Goal: Transaction & Acquisition: Purchase product/service

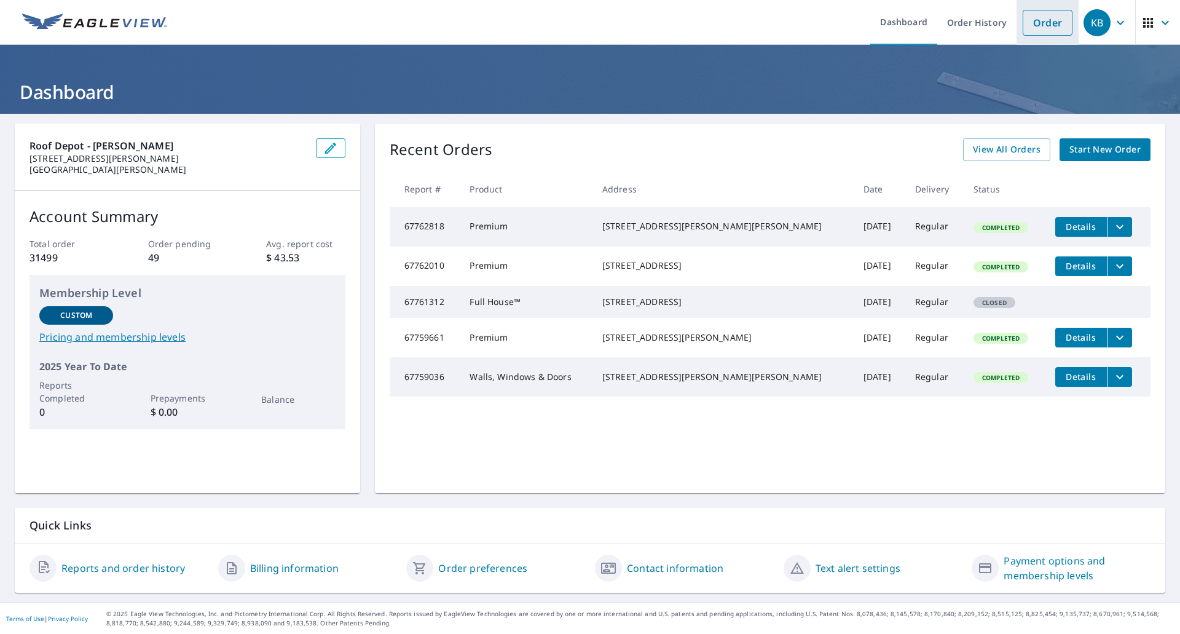
click at [1051, 21] on link "Order" at bounding box center [1048, 23] width 50 height 26
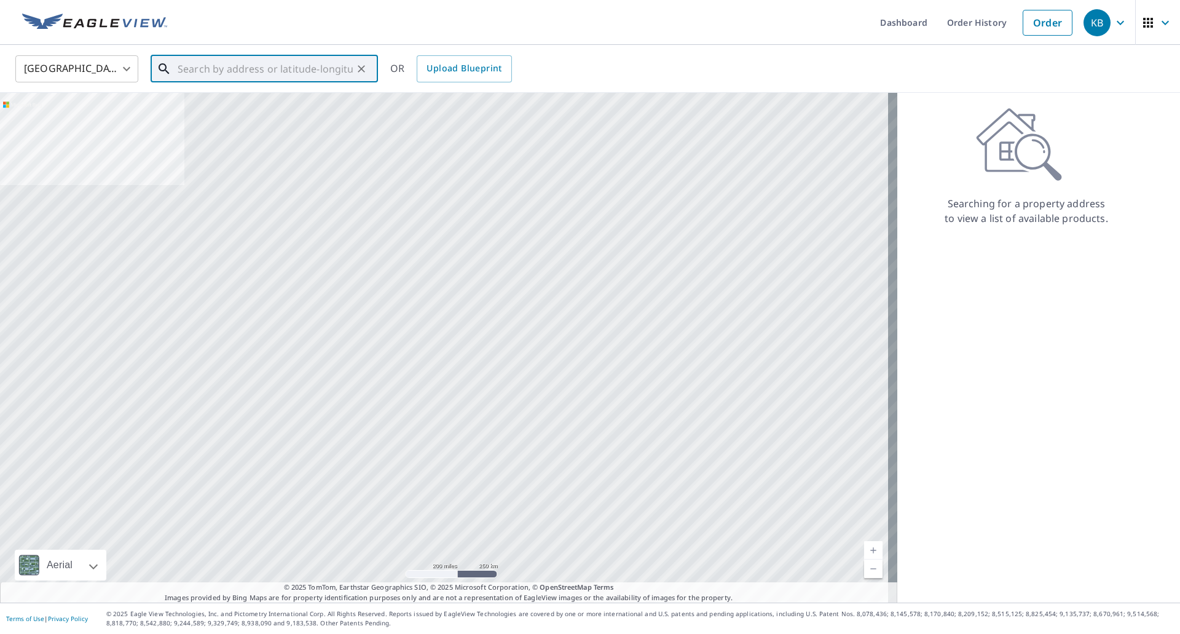
click at [304, 66] on input "text" at bounding box center [265, 69] width 175 height 34
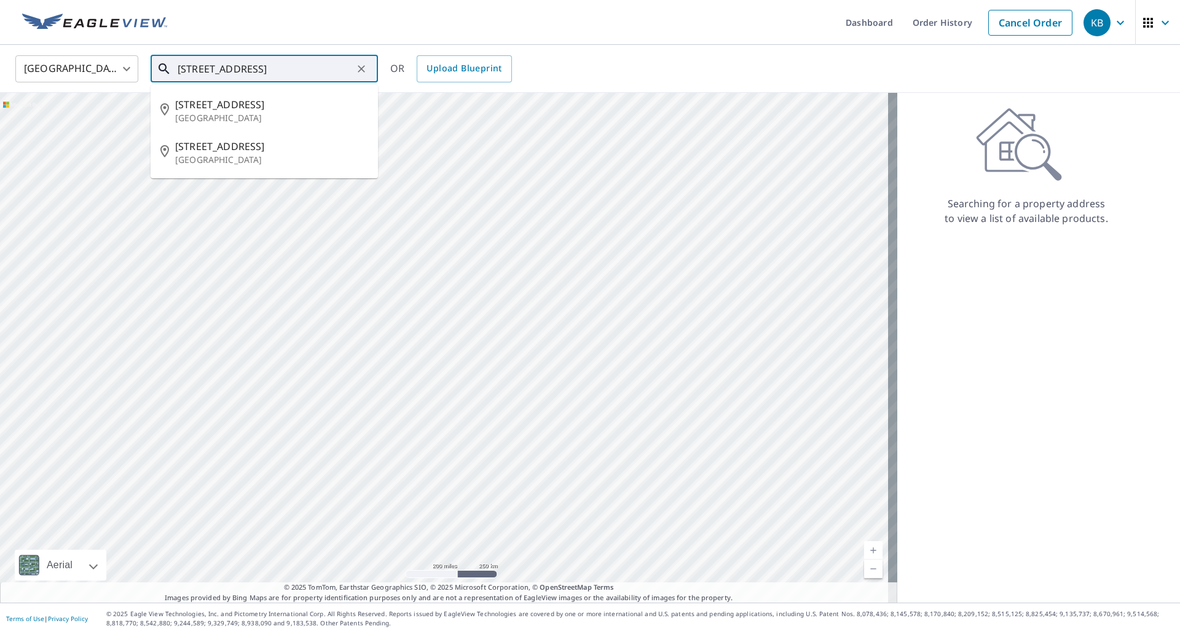
type input "[STREET_ADDRESS]"
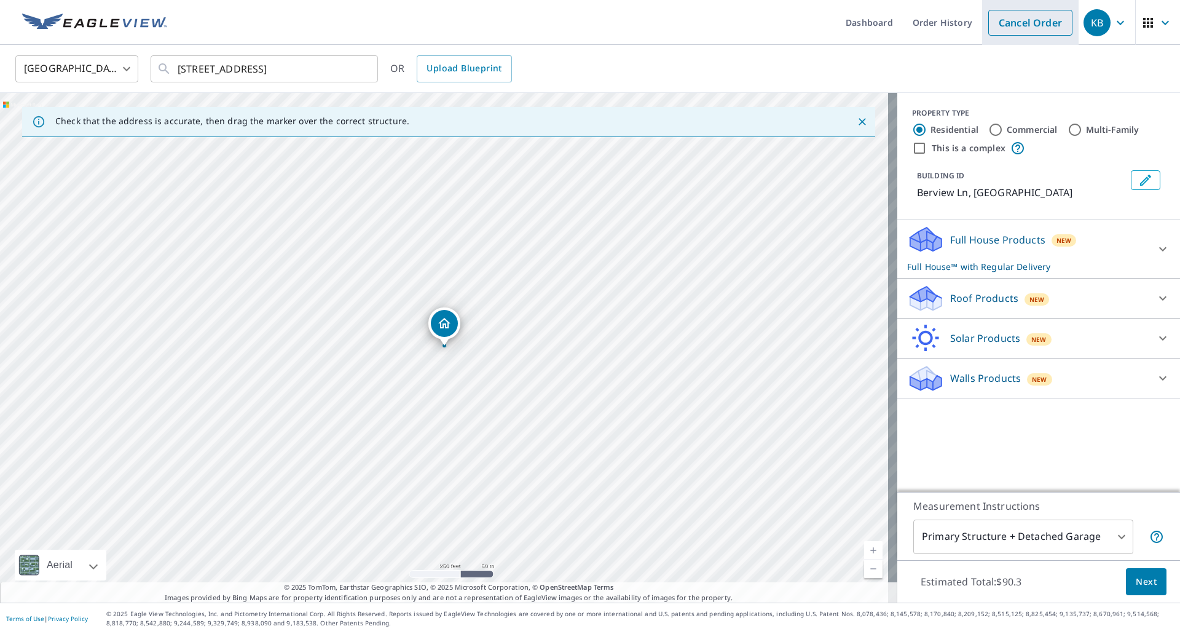
click at [998, 26] on link "Cancel Order" at bounding box center [1031, 23] width 84 height 26
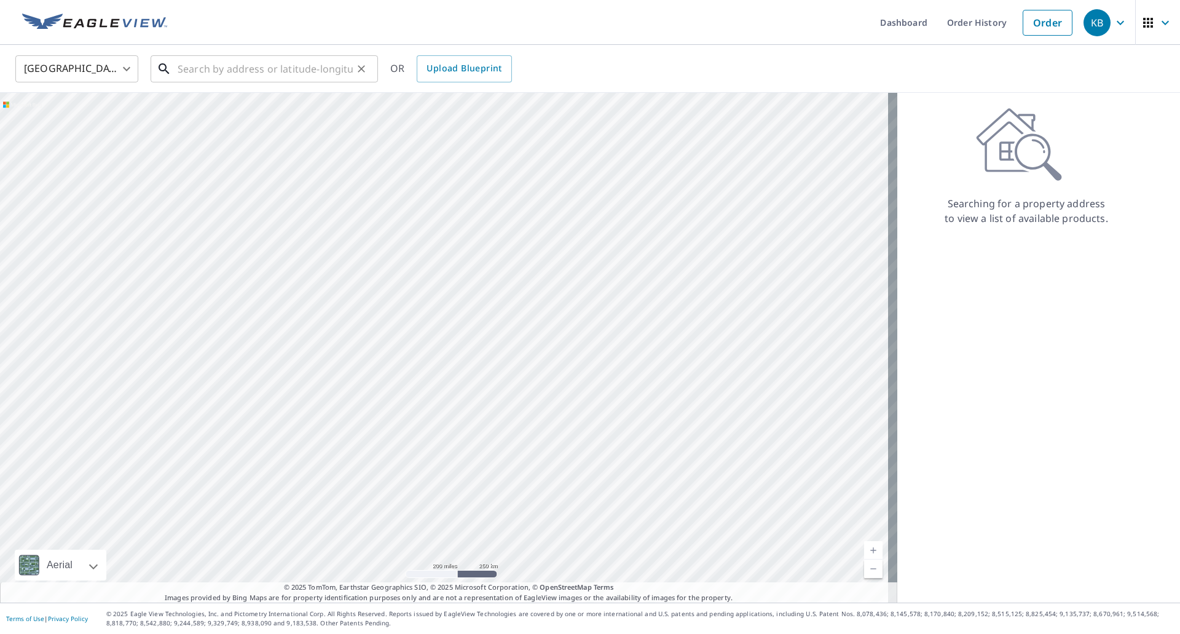
click at [233, 68] on input "text" at bounding box center [265, 69] width 175 height 34
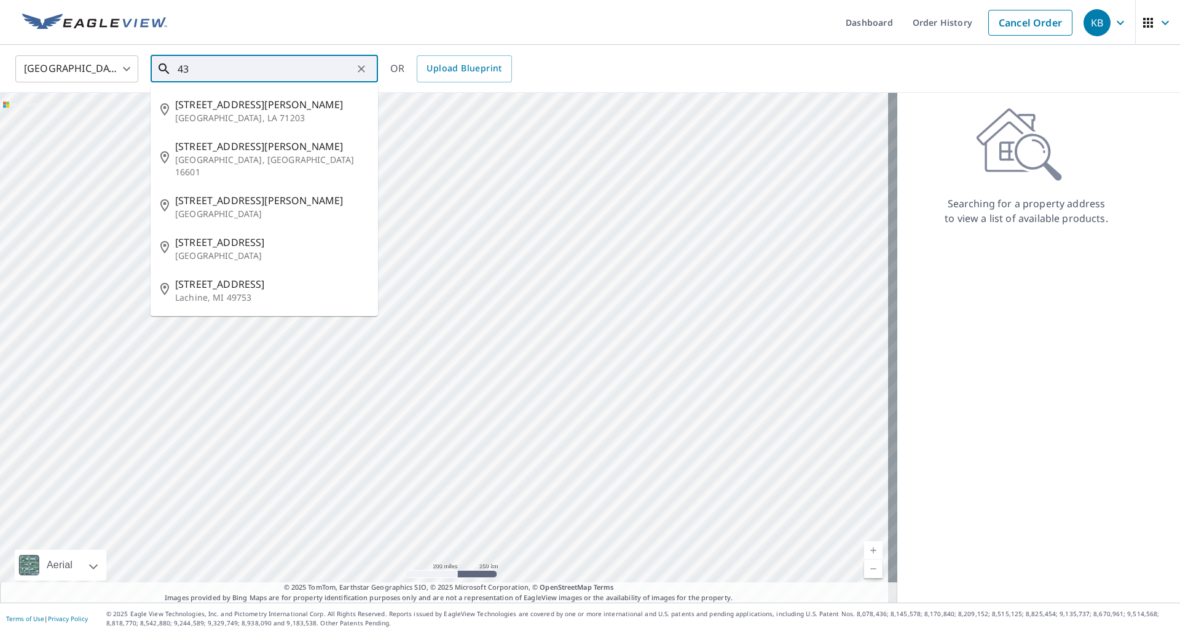
type input "4"
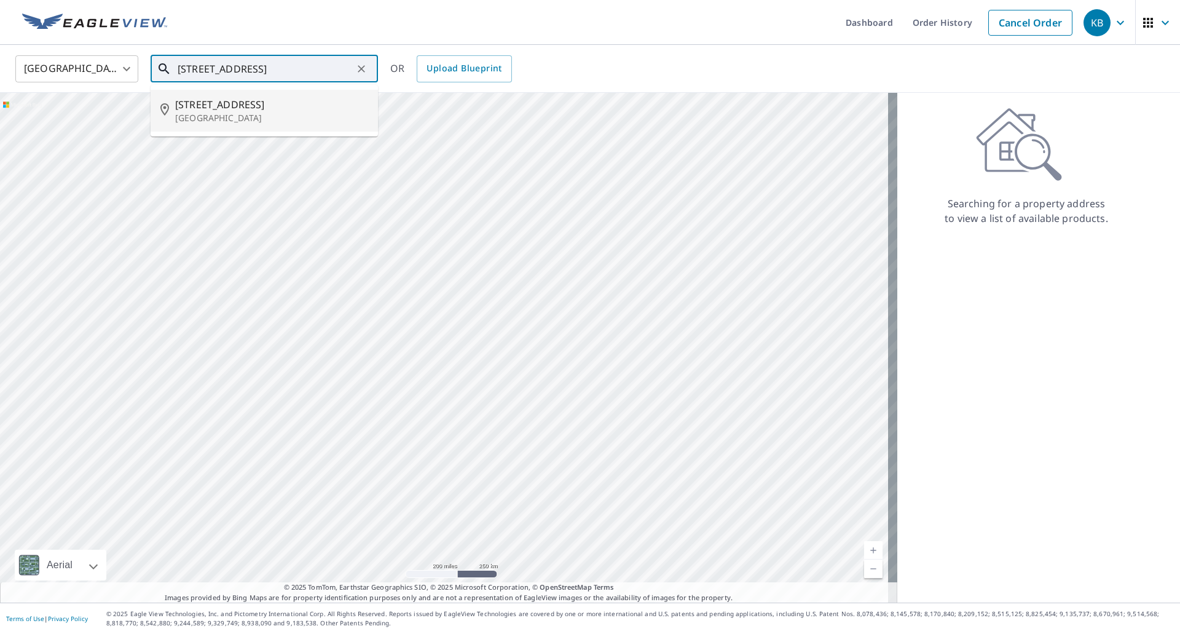
click at [256, 103] on span "[STREET_ADDRESS]" at bounding box center [271, 104] width 193 height 15
type input "[STREET_ADDRESS]"
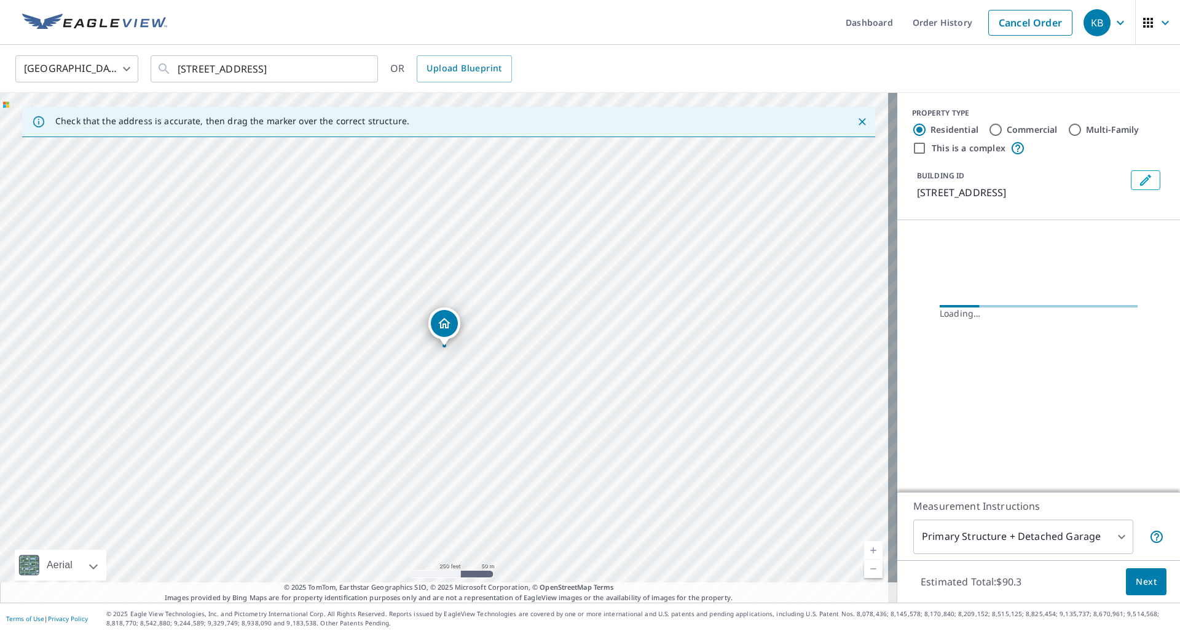
click at [867, 549] on link "Current Level 17, Zoom In" at bounding box center [873, 550] width 18 height 18
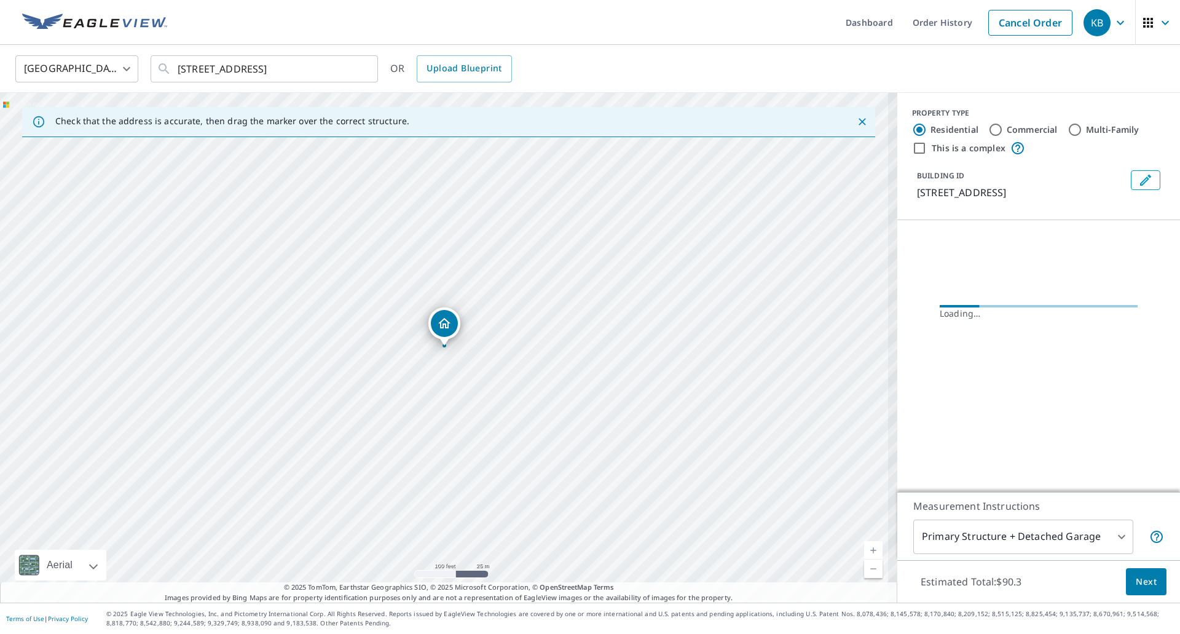
click at [867, 549] on link "Current Level 18, Zoom In" at bounding box center [873, 550] width 18 height 18
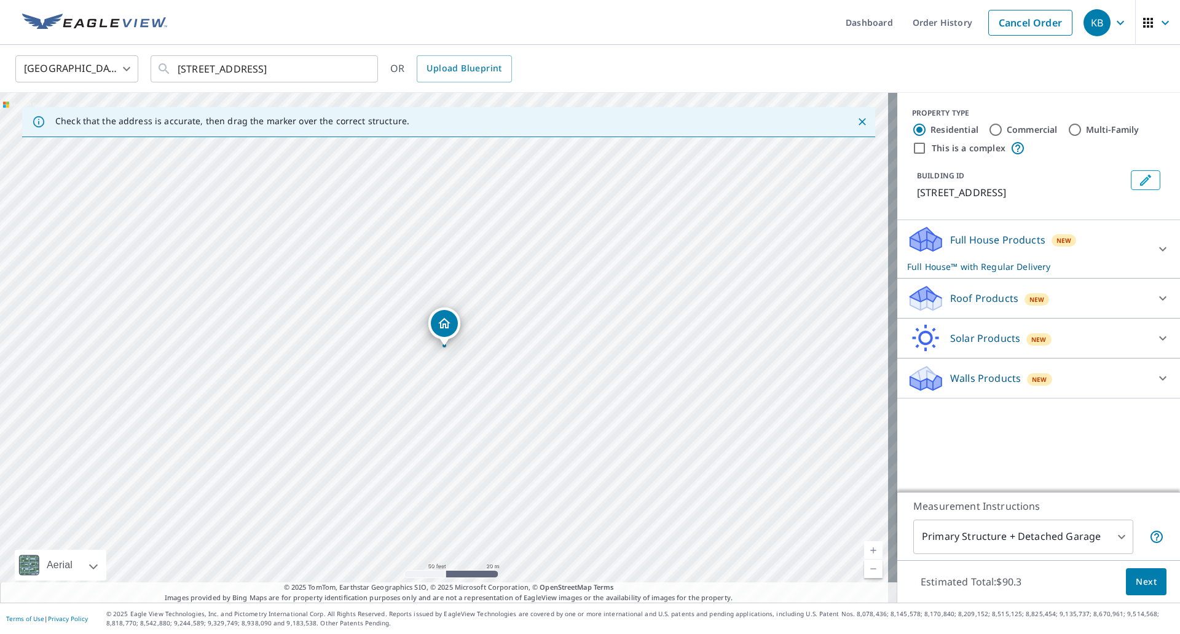
click at [1084, 298] on div "Roof Products New" at bounding box center [1027, 298] width 241 height 29
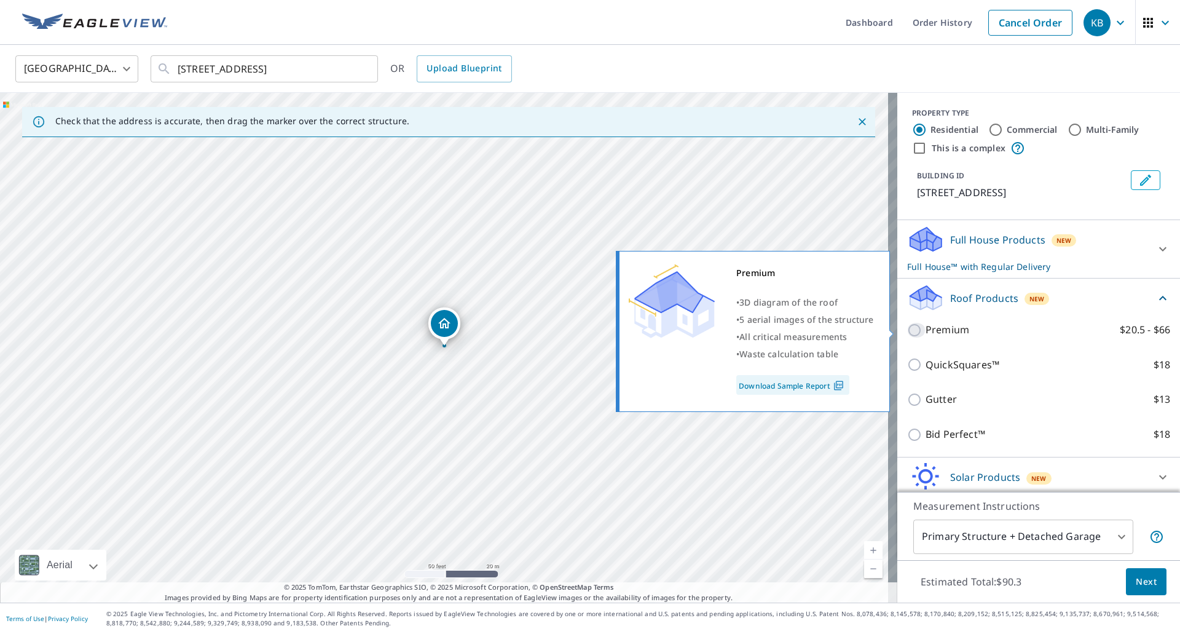
click at [907, 332] on input "Premium $20.5 - $66" at bounding box center [916, 330] width 18 height 15
checkbox input "true"
checkbox input "false"
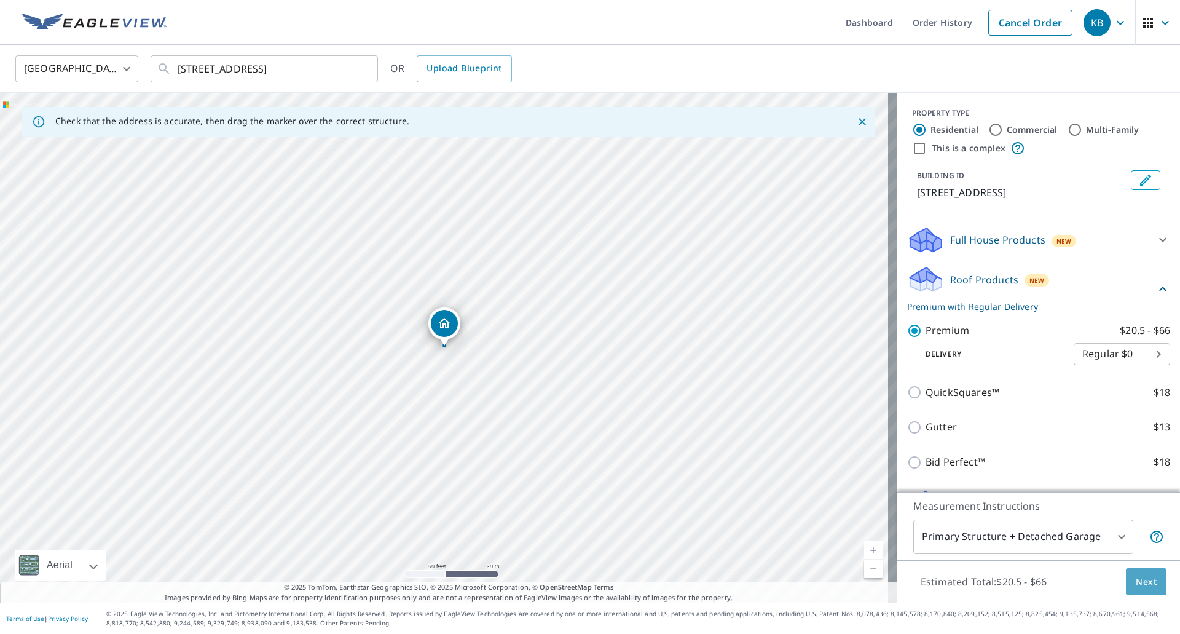
click at [1132, 572] on button "Next" at bounding box center [1146, 582] width 41 height 28
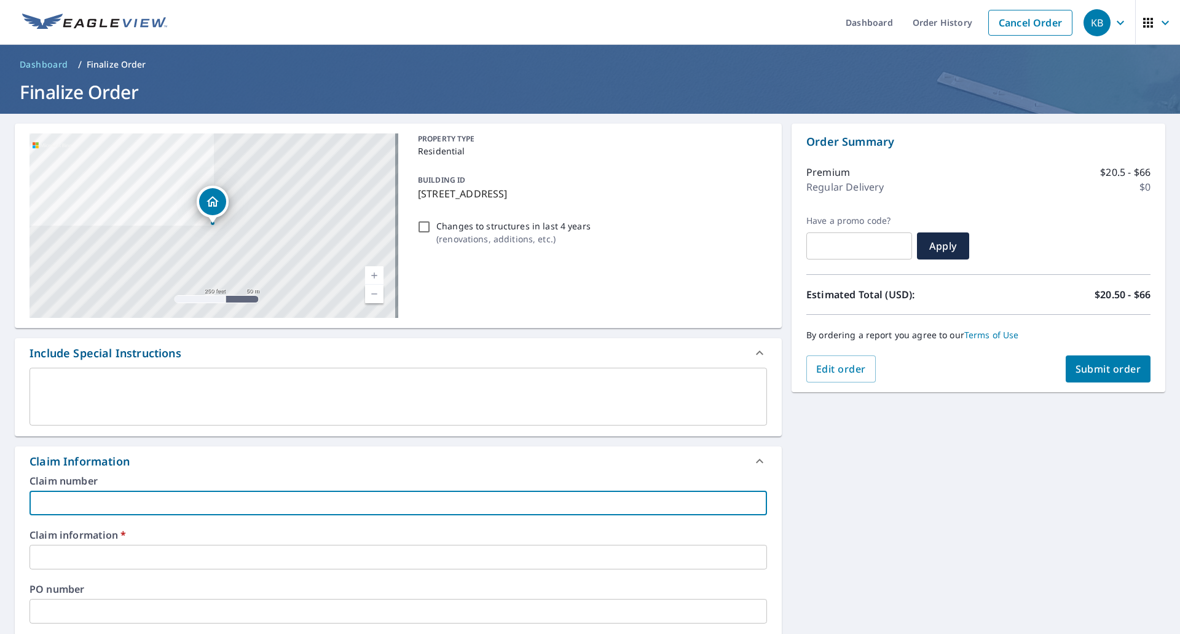
click at [385, 507] on input "text" at bounding box center [399, 503] width 738 height 25
type input "910615"
checkbox input "true"
click at [88, 564] on input "text" at bounding box center [399, 557] width 738 height 25
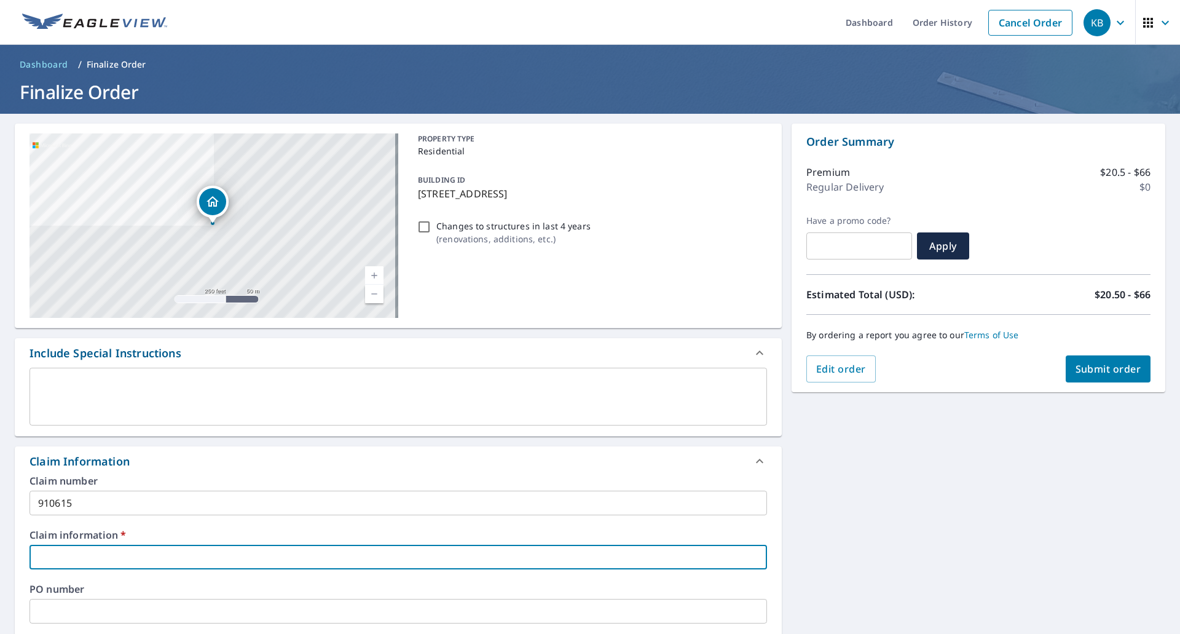
type input "[PERSON_NAME] Exteriors"
checkbox input "true"
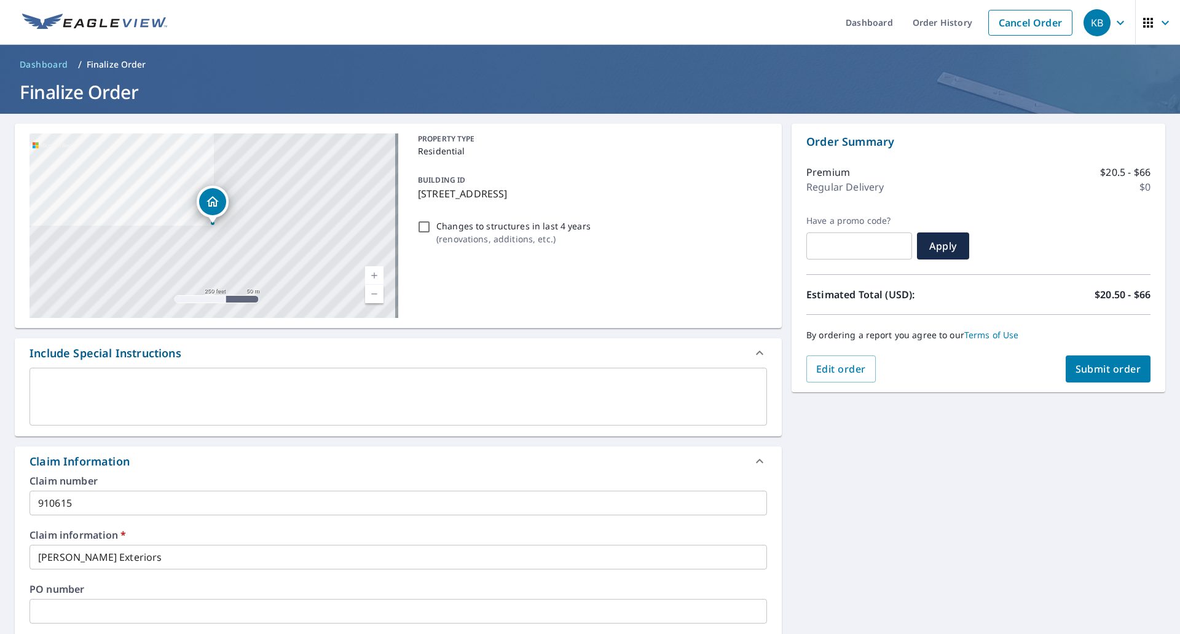
scroll to position [349, 0]
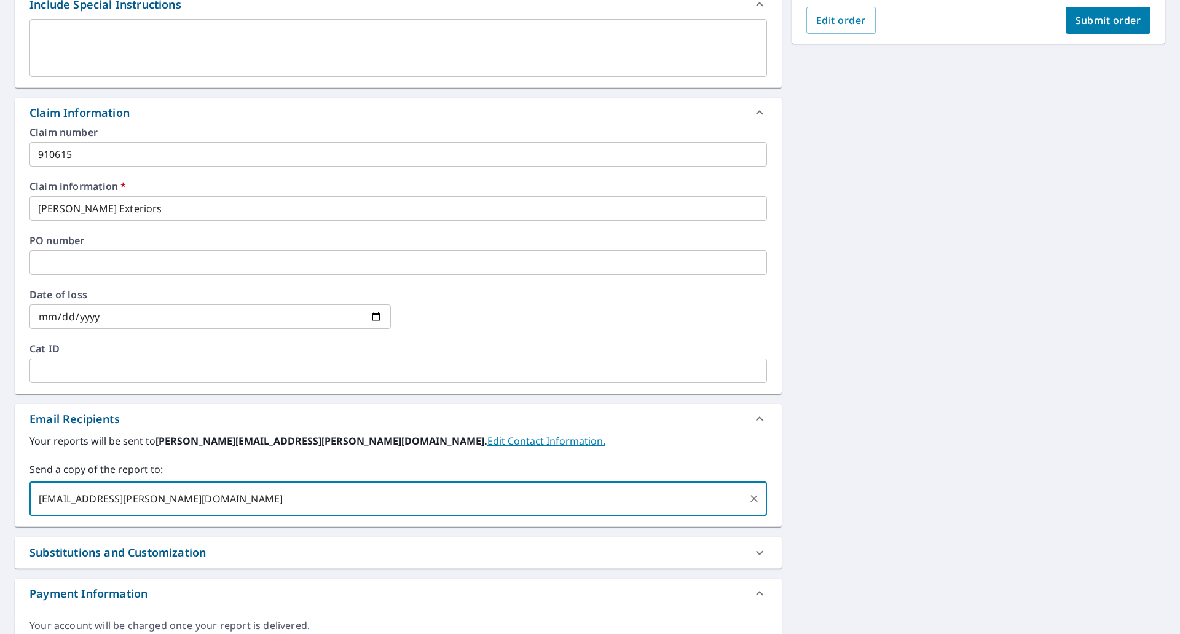
type input "[EMAIL_ADDRESS][PERSON_NAME][DOMAIN_NAME]"
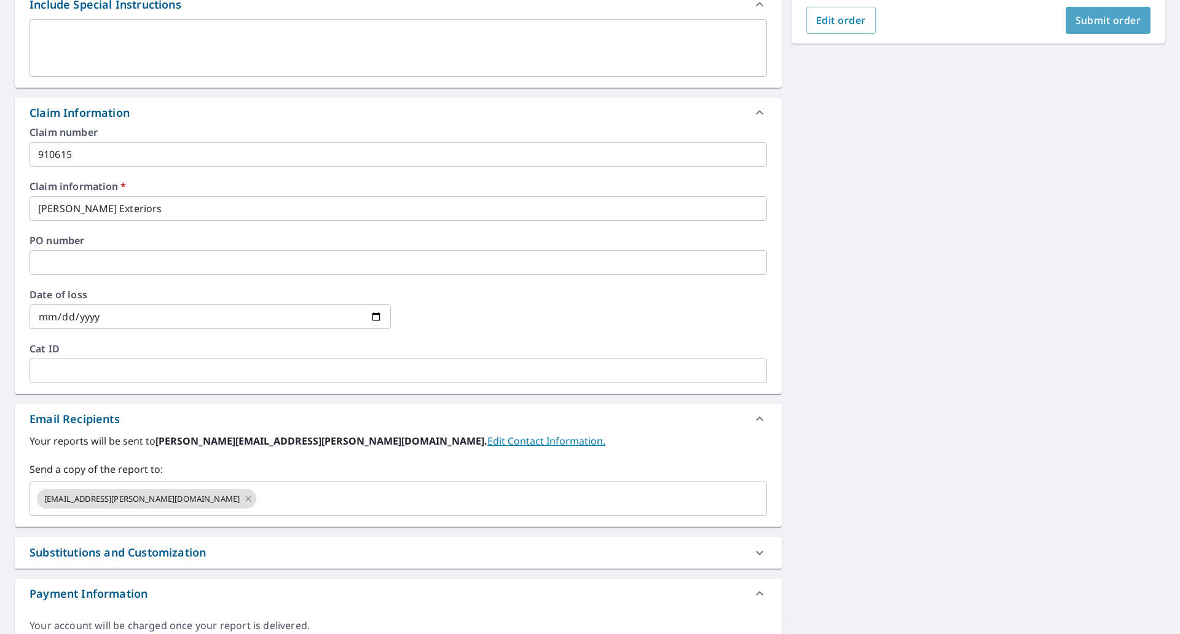
click at [1091, 24] on span "Submit order" at bounding box center [1109, 21] width 66 height 14
checkbox input "true"
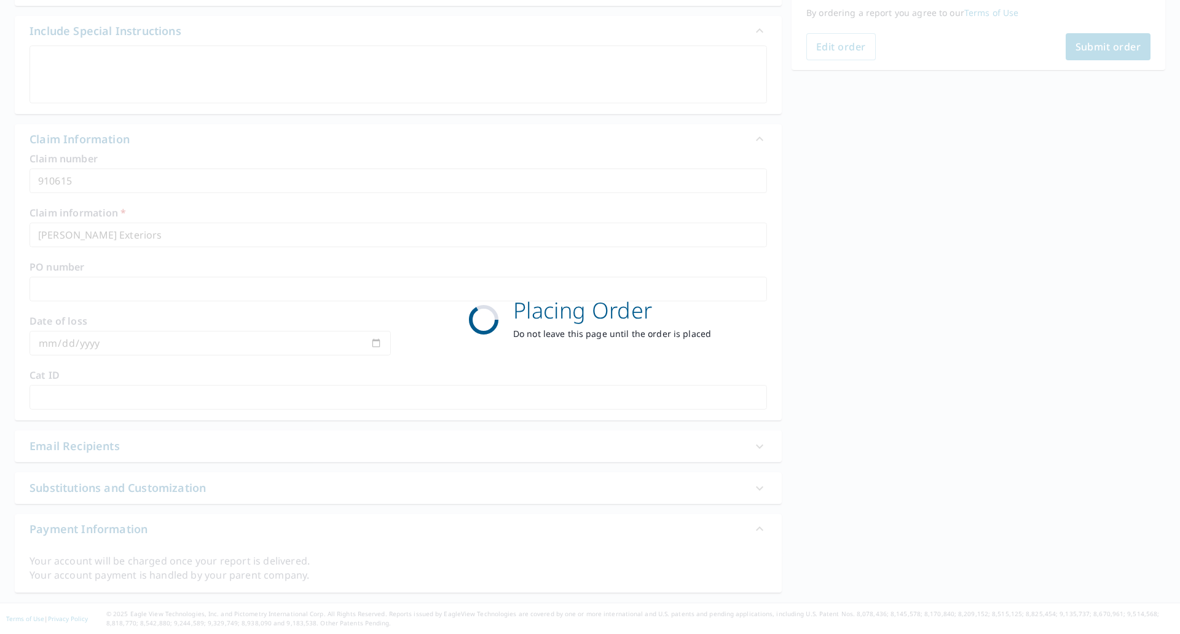
scroll to position [322, 0]
